Goal: Transaction & Acquisition: Purchase product/service

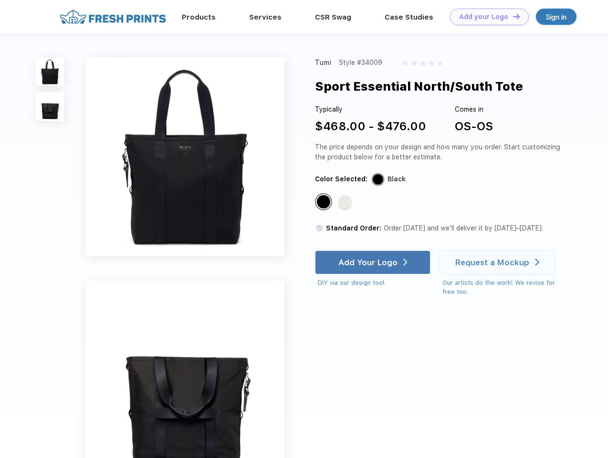
click at [486, 17] on link "Add your Logo Design Tool" at bounding box center [489, 17] width 79 height 17
click at [0, 0] on div "Design Tool" at bounding box center [0, 0] width 0 height 0
click at [512, 16] on link "Add your Logo Design Tool" at bounding box center [489, 17] width 79 height 17
click at [50, 72] on img at bounding box center [50, 72] width 28 height 28
click at [50, 107] on img at bounding box center [50, 107] width 28 height 28
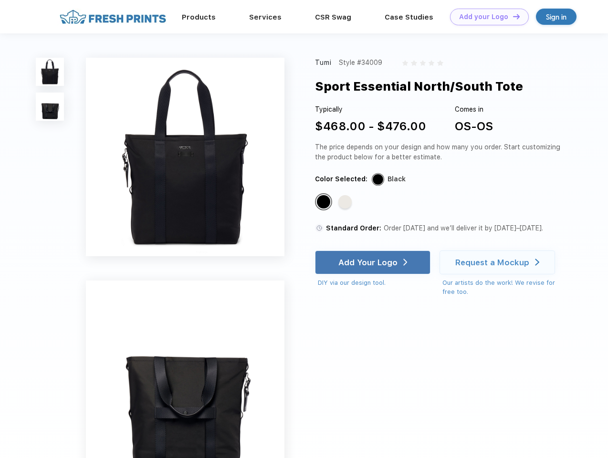
click at [325, 202] on div "Standard Color" at bounding box center [323, 201] width 13 height 13
click at [346, 202] on div "Standard Color" at bounding box center [344, 201] width 13 height 13
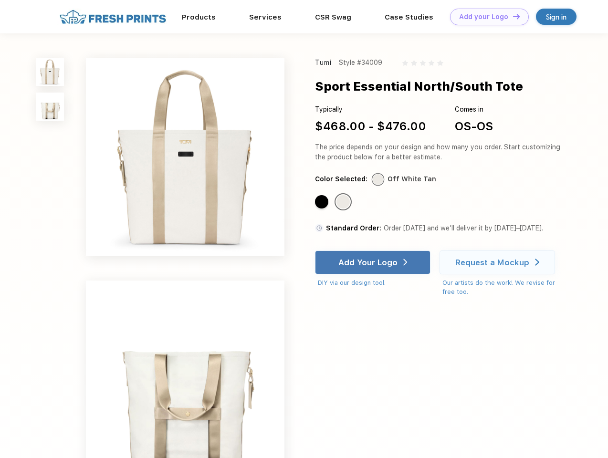
click at [374, 263] on div "Add Your Logo" at bounding box center [367, 263] width 59 height 10
click at [499, 263] on div "Request a Mockup" at bounding box center [492, 263] width 74 height 10
